Goal: Use online tool/utility: Utilize a website feature to perform a specific function

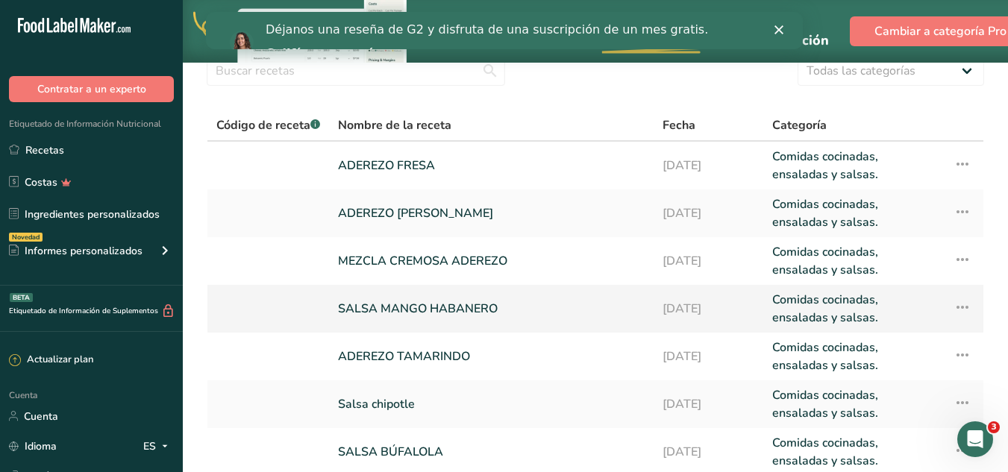
scroll to position [149, 0]
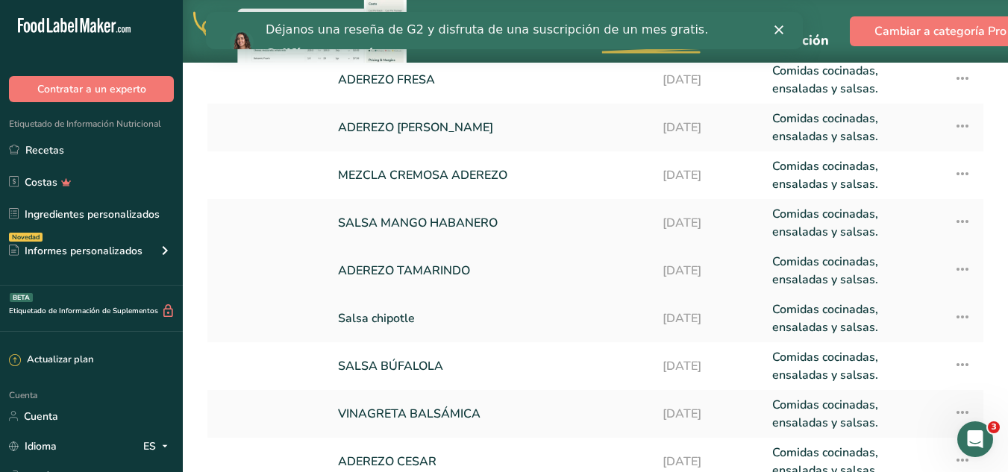
click at [439, 261] on link "ADEREZO TAMARINDO" at bounding box center [491, 271] width 307 height 36
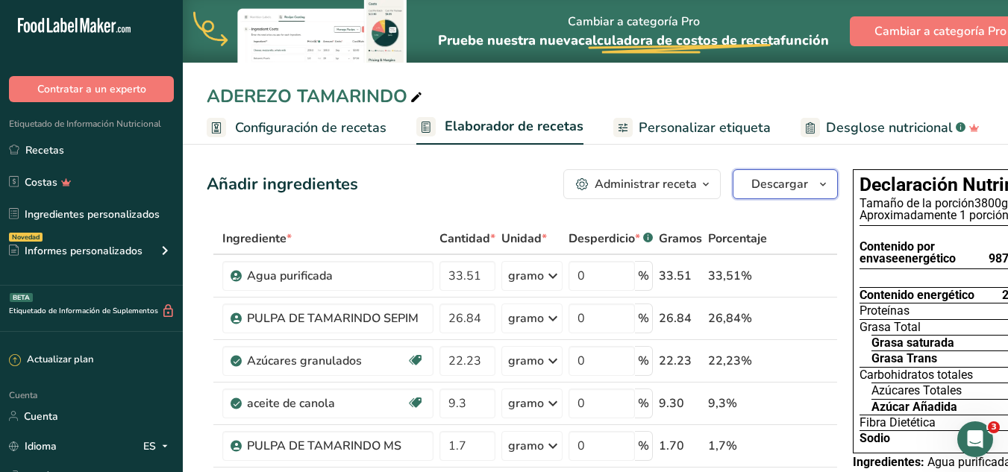
click at [817, 182] on icon "button" at bounding box center [823, 184] width 12 height 19
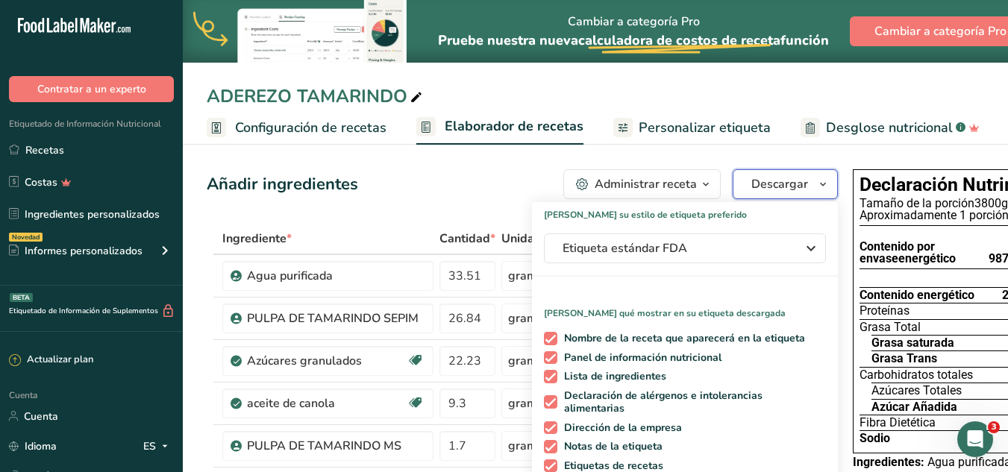
click at [817, 182] on icon "button" at bounding box center [823, 184] width 12 height 19
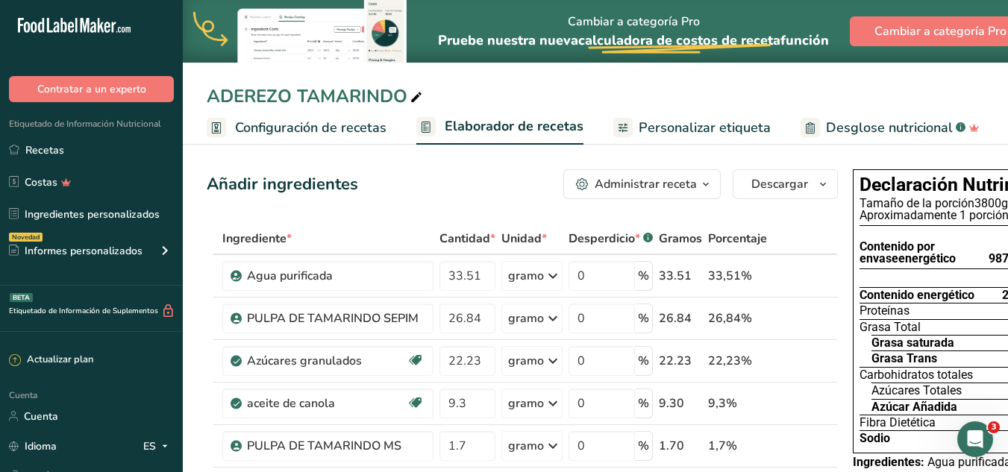
click at [315, 129] on font "Configuración de recetas" at bounding box center [310, 128] width 151 height 18
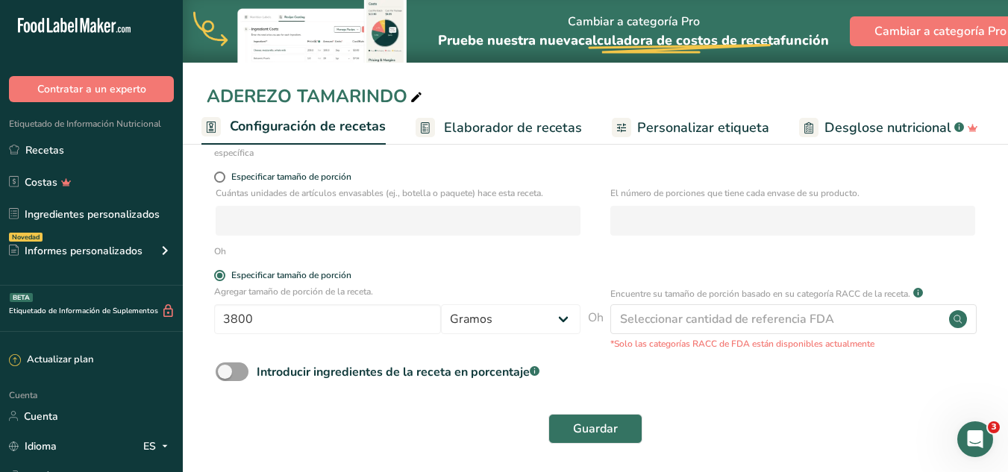
scroll to position [222, 0]
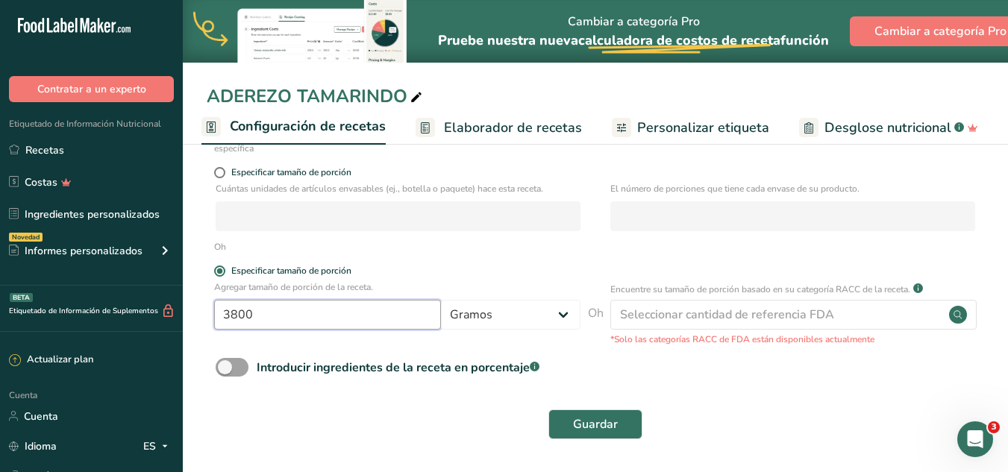
click at [384, 312] on input "3800" at bounding box center [327, 315] width 227 height 30
type input "3"
type input "4000"
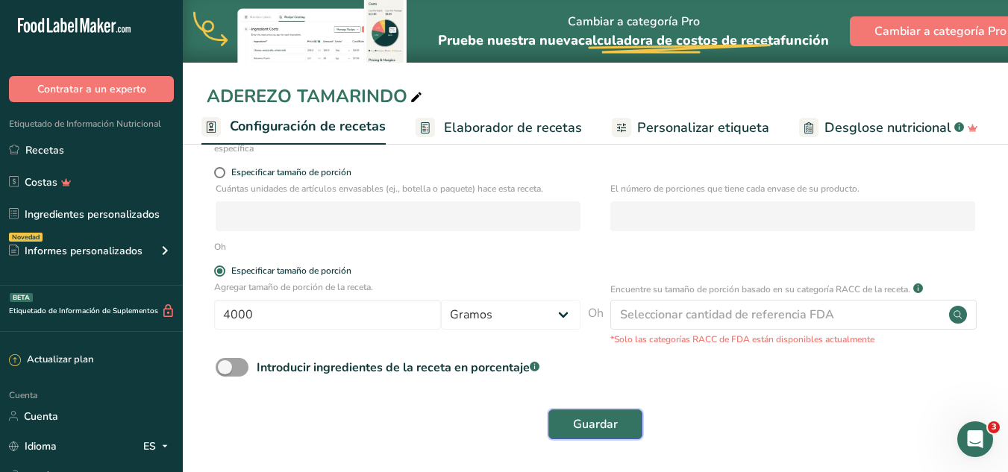
click at [603, 420] on font "Guardar" at bounding box center [595, 424] width 45 height 16
